Goal: Information Seeking & Learning: Understand process/instructions

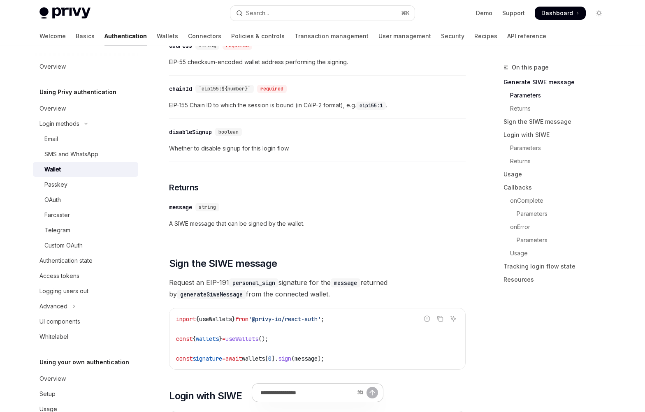
scroll to position [330, 0]
type textarea "*"
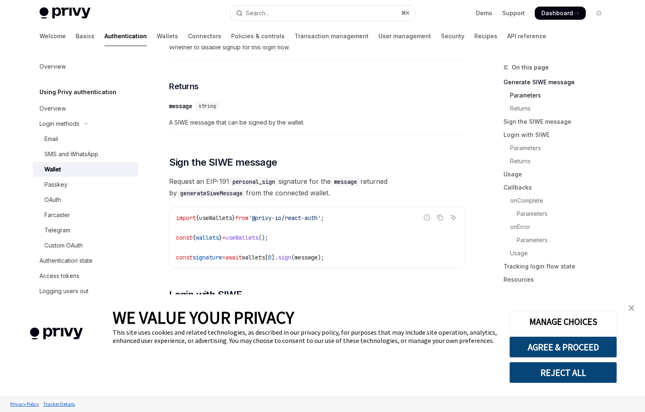
scroll to position [431, 0]
click at [627, 306] on link "close banner" at bounding box center [631, 308] width 16 height 16
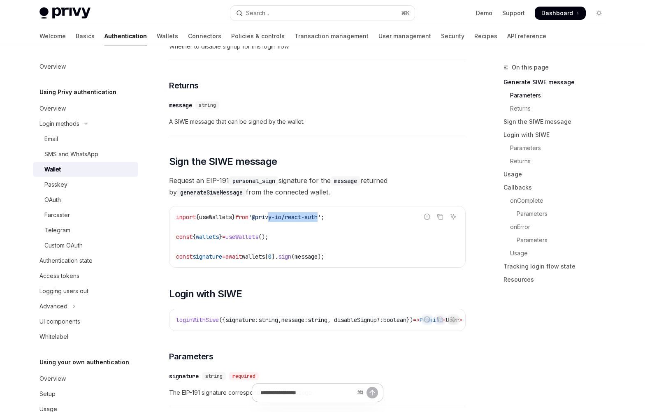
drag, startPoint x: 339, startPoint y: 217, endPoint x: 286, endPoint y: 217, distance: 52.2
click at [286, 217] on span "'@privy-io/react-auth'" at bounding box center [284, 216] width 72 height 7
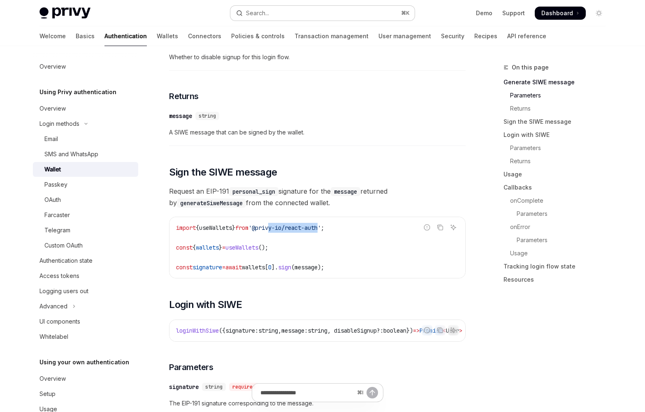
click at [281, 12] on button "Search... ⌘ K" at bounding box center [322, 13] width 184 height 15
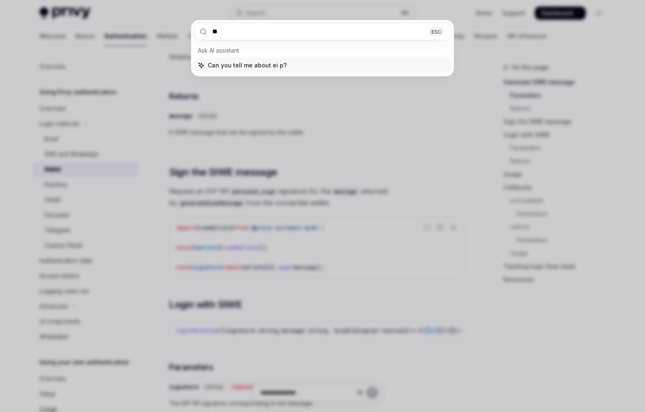
type input "*"
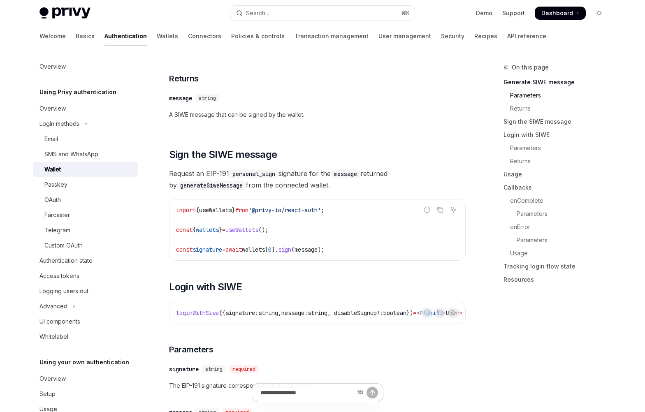
scroll to position [439, 0]
click at [200, 316] on span "loginWithSiwe" at bounding box center [197, 311] width 43 height 7
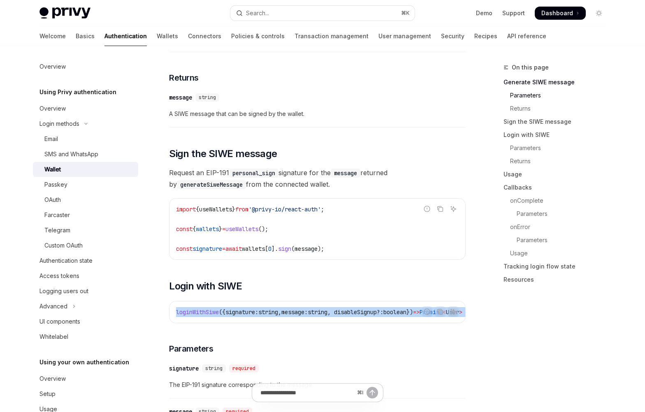
drag, startPoint x: 200, startPoint y: 316, endPoint x: 207, endPoint y: 316, distance: 7.4
click at [207, 316] on span "loginWithSiwe" at bounding box center [197, 311] width 43 height 7
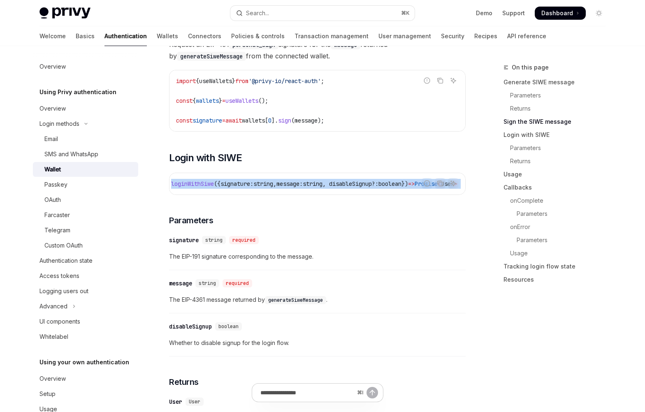
scroll to position [570, 0]
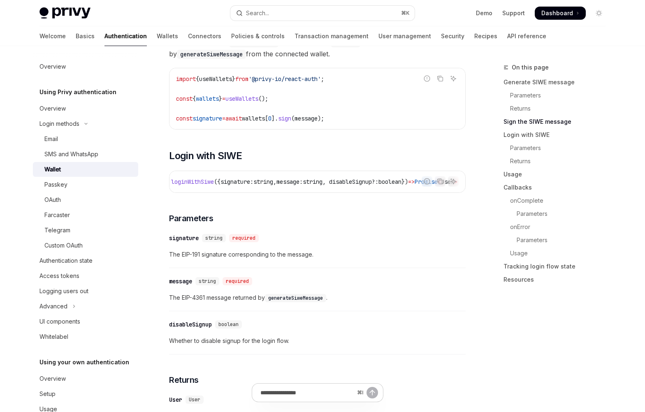
click at [297, 302] on code "generateSiweMessage" at bounding box center [295, 298] width 61 height 8
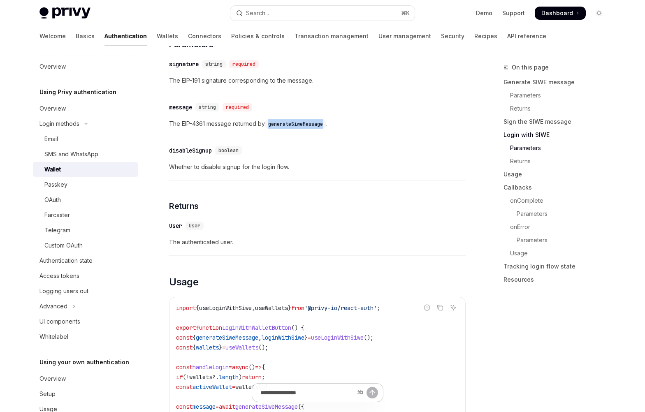
scroll to position [742, 0]
copy code "generateSiweMessage"
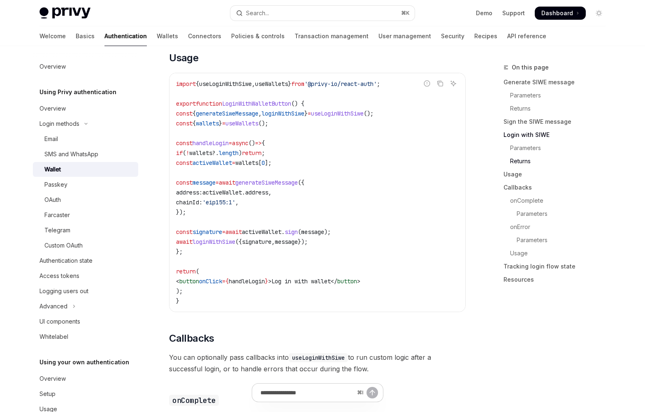
scroll to position [968, 0]
drag, startPoint x: 278, startPoint y: 217, endPoint x: 261, endPoint y: 204, distance: 21.6
click at [260, 204] on code "import { useLoginWithSiwe , useWallets } from '@privy-io/react-auth' ; export f…" at bounding box center [317, 192] width 283 height 227
click at [265, 218] on code "import { useLoginWithSiwe , useWallets } from '@privy-io/react-auth' ; export f…" at bounding box center [317, 192] width 283 height 227
drag, startPoint x: 195, startPoint y: 198, endPoint x: 280, endPoint y: 210, distance: 86.0
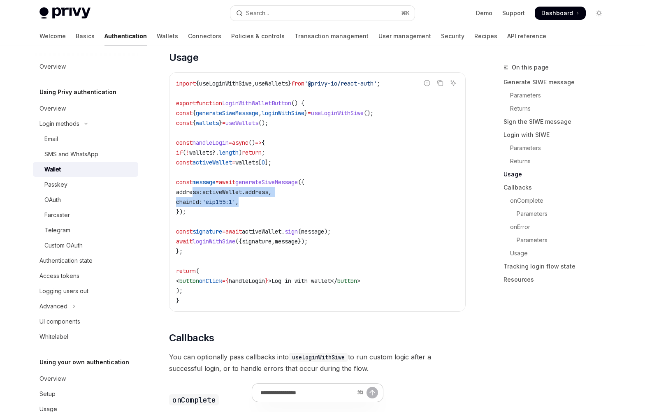
click at [280, 210] on code "import { useLoginWithSiwe , useWallets } from '@privy-io/react-auth' ; export f…" at bounding box center [317, 192] width 283 height 227
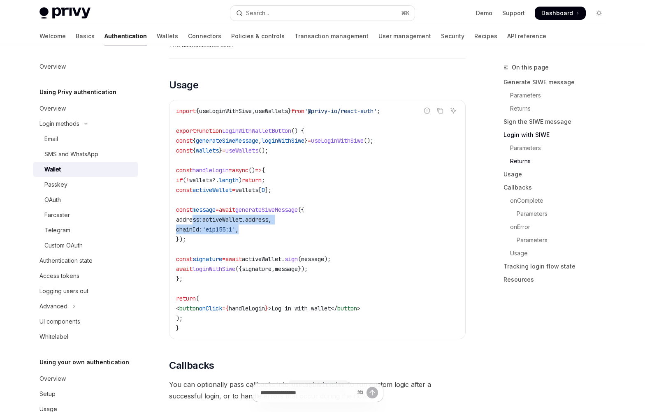
scroll to position [937, 0]
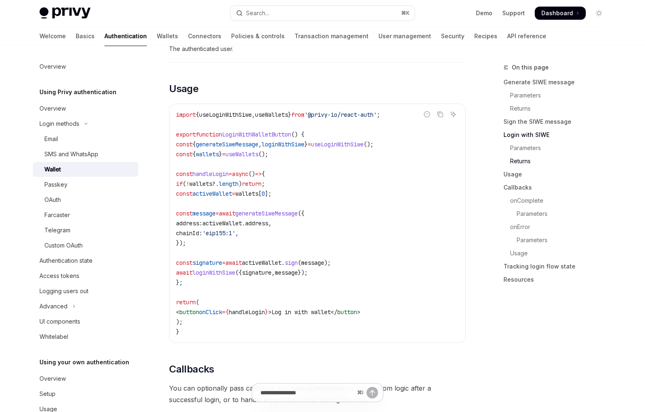
click at [278, 138] on span "LoginWithWalletButton" at bounding box center [256, 134] width 69 height 7
click at [291, 138] on span "LoginWithWalletButton" at bounding box center [256, 134] width 69 height 7
click at [263, 138] on span "LoginWithWalletButton" at bounding box center [256, 134] width 69 height 7
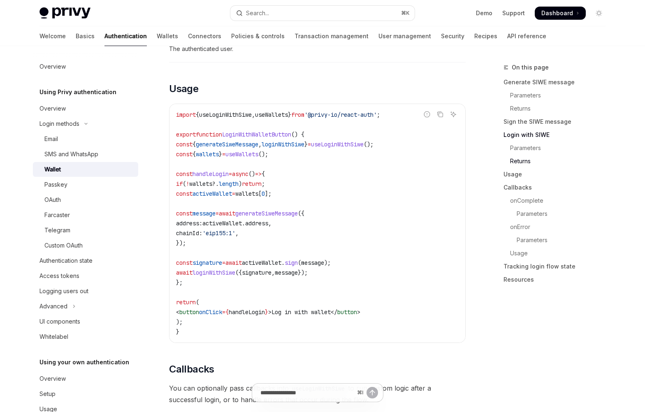
click at [263, 138] on span "LoginWithWalletButton" at bounding box center [256, 134] width 69 height 7
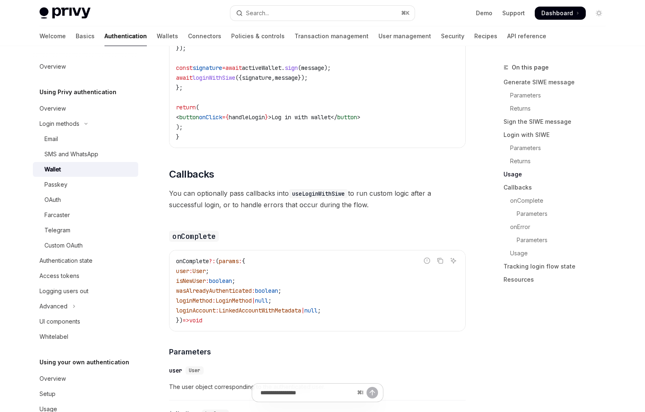
scroll to position [1134, 0]
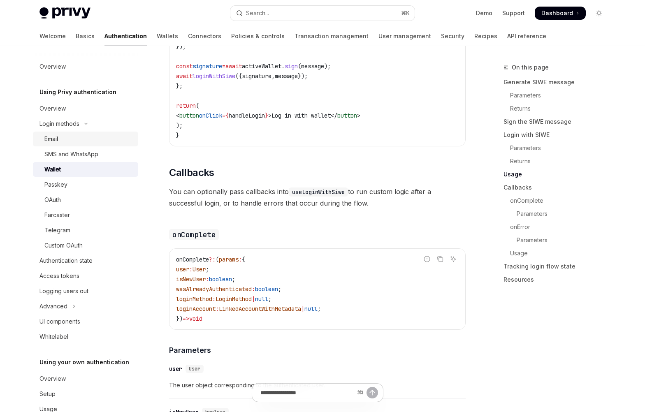
click at [96, 137] on div "Email" at bounding box center [88, 139] width 89 height 10
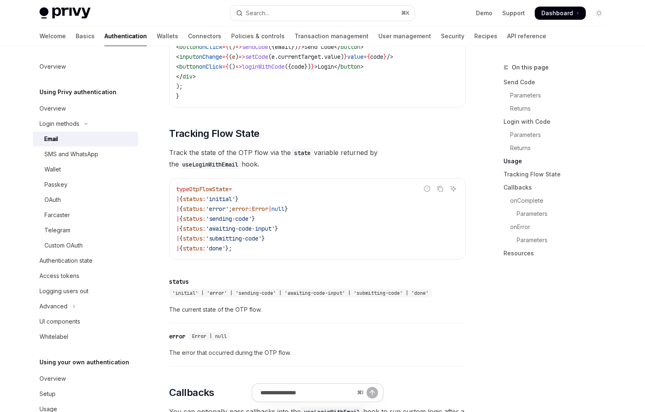
scroll to position [881, 0]
click at [105, 154] on div "SMS and WhatsApp" at bounding box center [88, 154] width 89 height 10
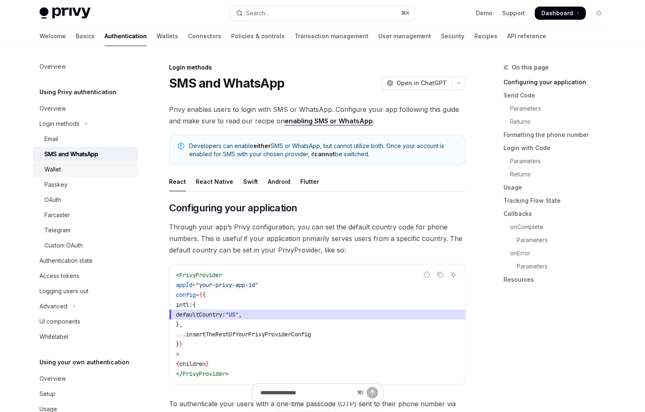
click at [92, 172] on div "Wallet" at bounding box center [88, 170] width 89 height 10
type textarea "*"
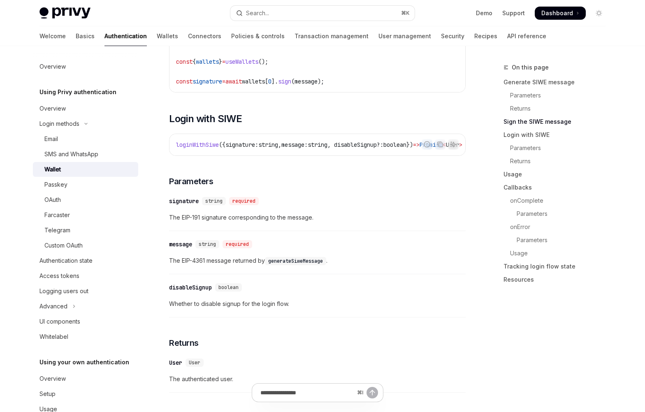
scroll to position [586, 0]
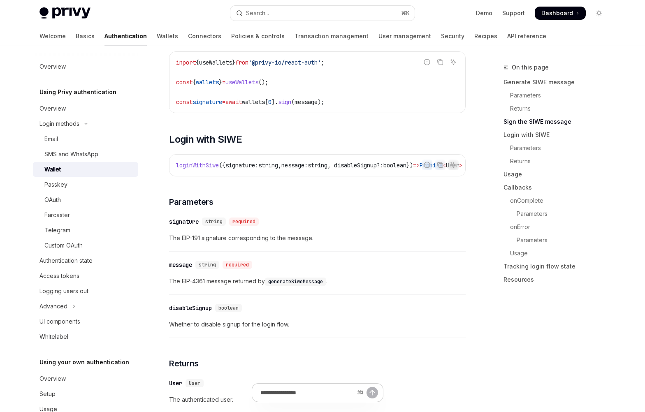
drag, startPoint x: 344, startPoint y: 67, endPoint x: 308, endPoint y: 65, distance: 36.3
click at [308, 65] on span "'@privy-io/react-auth'" at bounding box center [284, 62] width 72 height 7
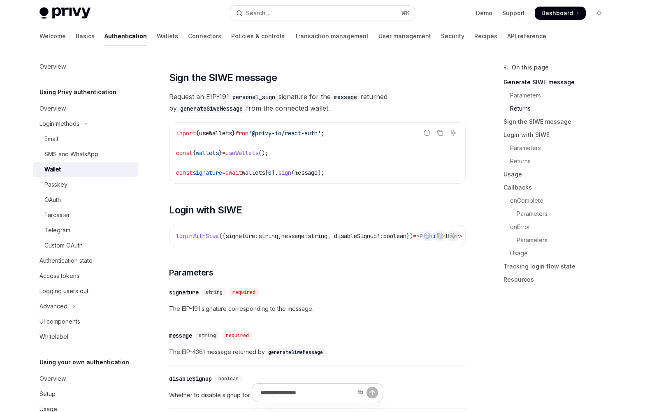
scroll to position [503, 0]
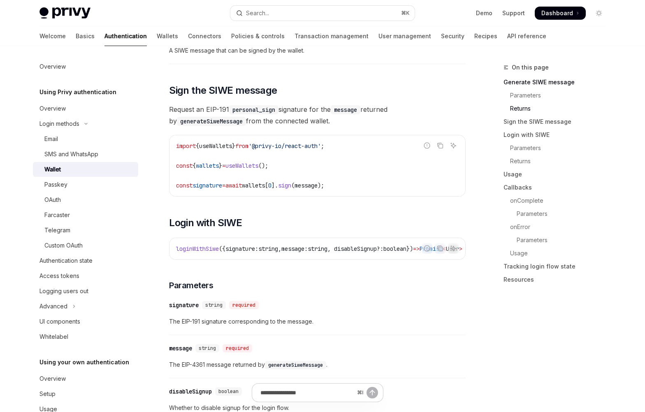
click at [329, 154] on code "import { useWallets } from '@privy-io/react-auth' ; const { wallets } = useWall…" at bounding box center [317, 165] width 283 height 49
drag, startPoint x: 339, startPoint y: 150, endPoint x: 276, endPoint y: 149, distance: 62.9
click at [276, 149] on span "'@privy-io/react-auth'" at bounding box center [284, 145] width 72 height 7
click at [321, 150] on span "'@privy-io/react-auth'" at bounding box center [284, 145] width 72 height 7
drag, startPoint x: 343, startPoint y: 150, endPoint x: 277, endPoint y: 148, distance: 65.9
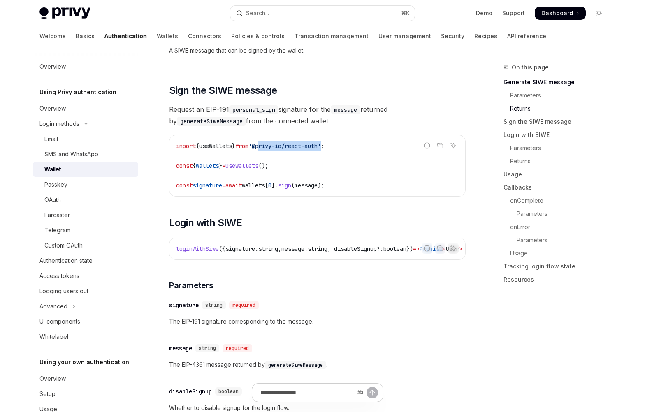
click at [277, 148] on span "'@privy-io/react-auth'" at bounding box center [284, 145] width 72 height 7
copy span "privy-io/react-auth"
